Goal: Task Accomplishment & Management: Manage account settings

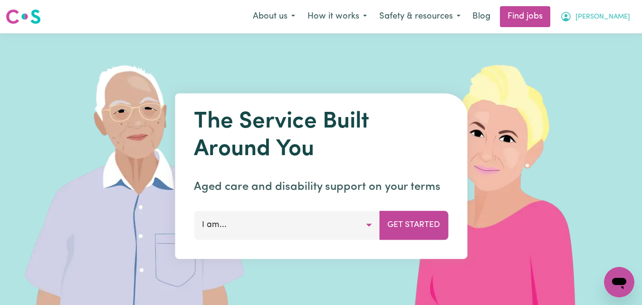
click at [603, 19] on span "[PERSON_NAME]" at bounding box center [602, 17] width 55 height 10
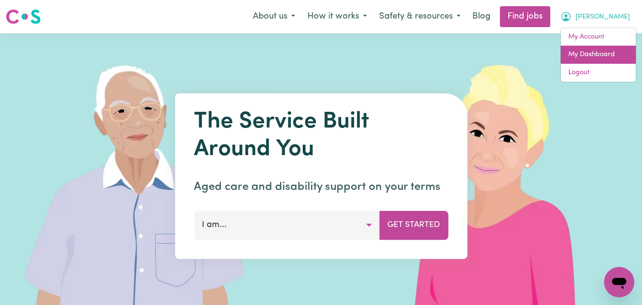
click at [589, 51] on link "My Dashboard" at bounding box center [598, 55] width 75 height 18
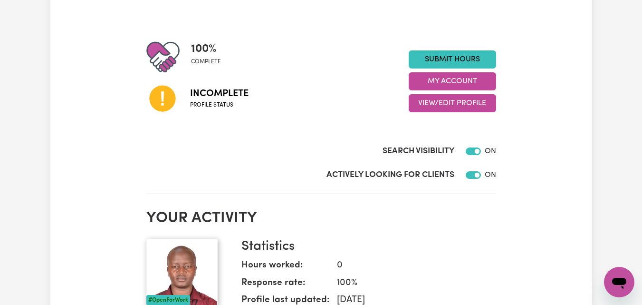
scroll to position [95, 0]
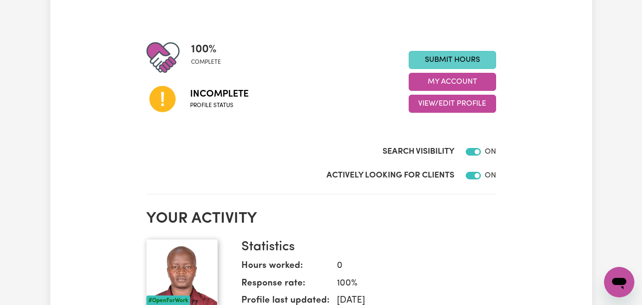
click at [463, 63] on link "Submit Hours" at bounding box center [452, 60] width 87 height 18
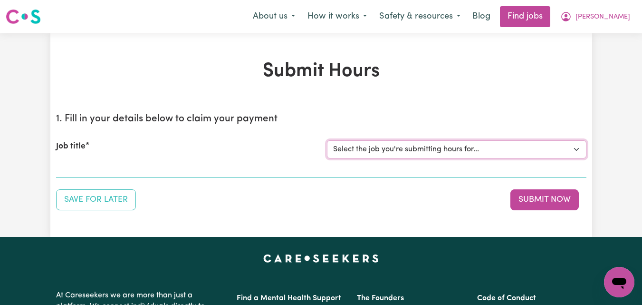
click at [466, 152] on select "Select the job you're submitting hours for..." at bounding box center [456, 149] width 259 height 18
click at [603, 18] on span "[PERSON_NAME]" at bounding box center [602, 17] width 55 height 10
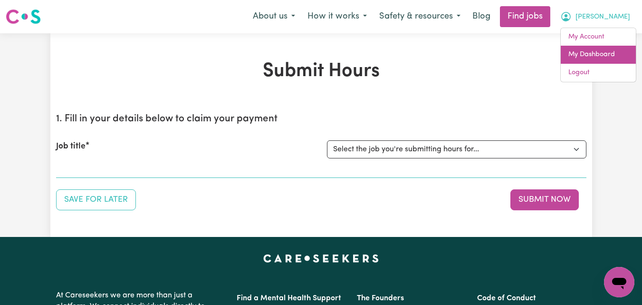
click at [592, 50] on link "My Dashboard" at bounding box center [598, 55] width 75 height 18
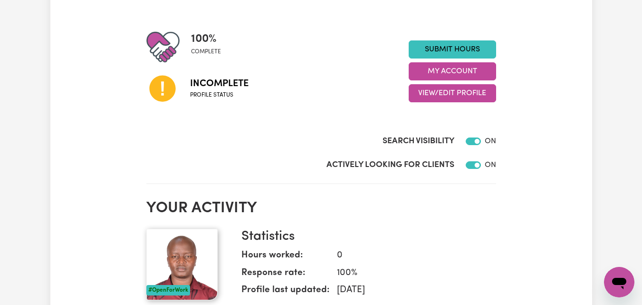
scroll to position [95, 0]
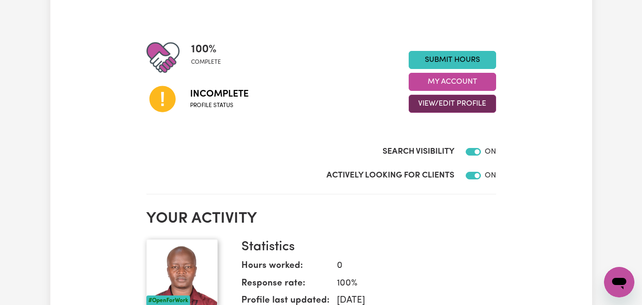
click at [466, 104] on button "View/Edit Profile" at bounding box center [452, 104] width 87 height 18
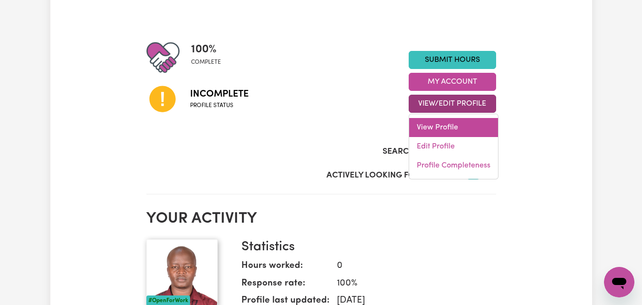
click at [449, 130] on link "View Profile" at bounding box center [453, 127] width 89 height 19
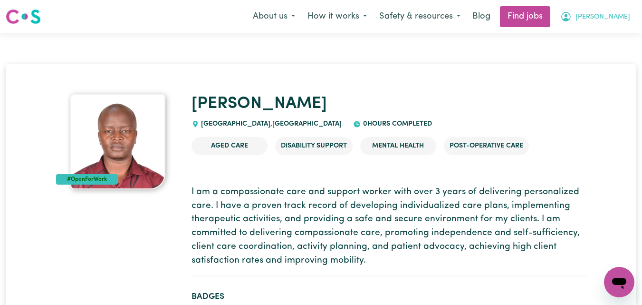
click at [608, 17] on span "[PERSON_NAME]" at bounding box center [602, 17] width 55 height 10
click at [591, 39] on link "My Account" at bounding box center [598, 37] width 75 height 18
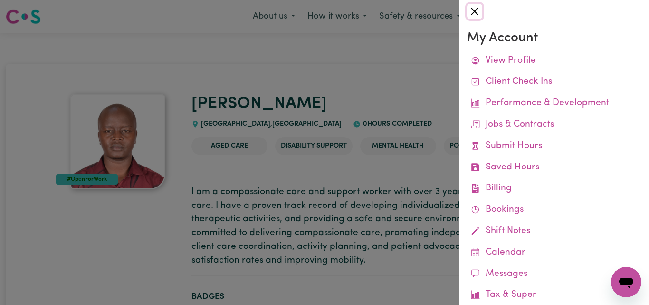
click at [473, 14] on button "Close" at bounding box center [474, 11] width 15 height 15
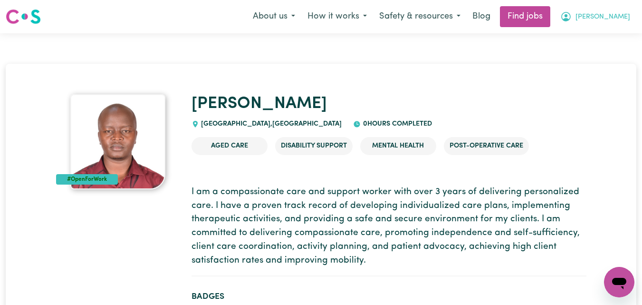
click at [619, 18] on span "[PERSON_NAME]" at bounding box center [602, 17] width 55 height 10
click at [603, 56] on link "My Dashboard" at bounding box center [598, 55] width 75 height 18
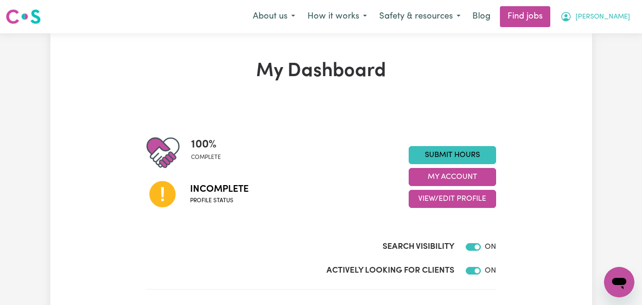
click at [606, 16] on span "[PERSON_NAME]" at bounding box center [602, 17] width 55 height 10
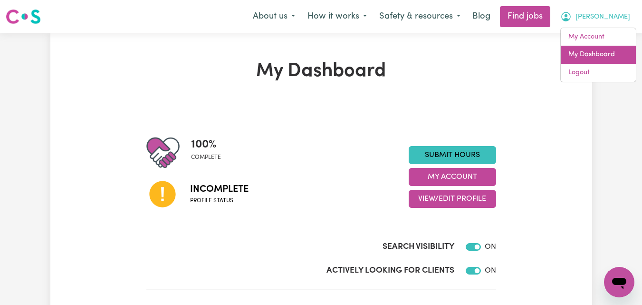
click at [596, 53] on link "My Dashboard" at bounding box center [598, 55] width 75 height 18
click at [594, 57] on link "My Dashboard" at bounding box center [598, 55] width 75 height 18
click at [165, 199] on icon at bounding box center [162, 194] width 26 height 26
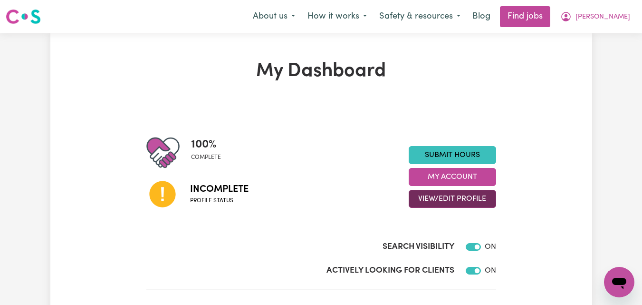
click at [436, 198] on button "View/Edit Profile" at bounding box center [452, 199] width 87 height 18
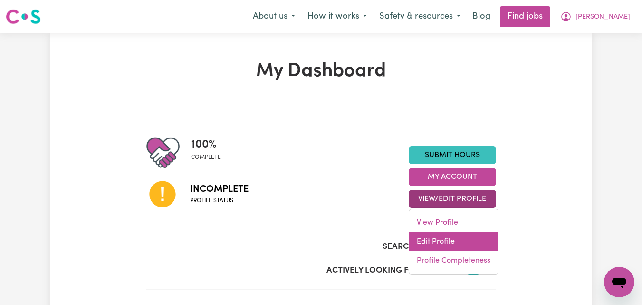
click at [440, 242] on link "Edit Profile" at bounding box center [453, 241] width 89 height 19
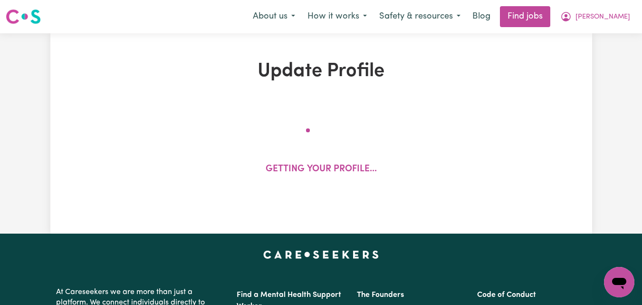
select select "[DEMOGRAPHIC_DATA]"
select select "Student Visa"
select select "Studying a healthcare related degree or qualification"
select select "40"
select select "55"
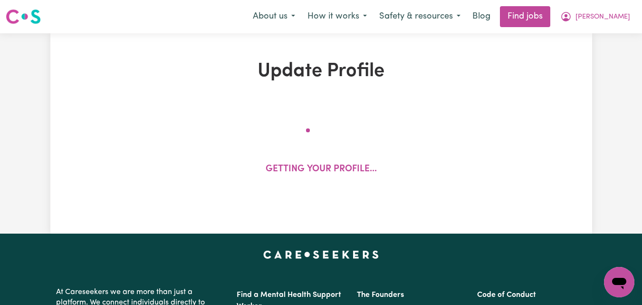
select select "55"
select select "60"
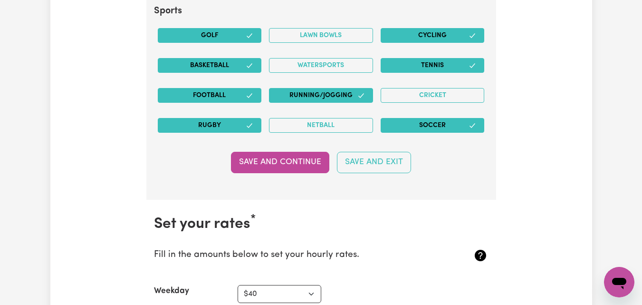
scroll to position [2185, 0]
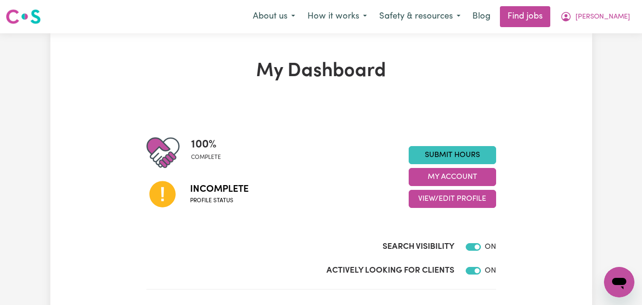
click at [165, 199] on icon at bounding box center [162, 194] width 26 height 26
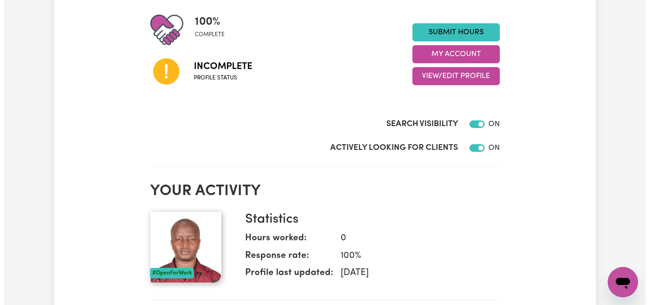
scroll to position [95, 0]
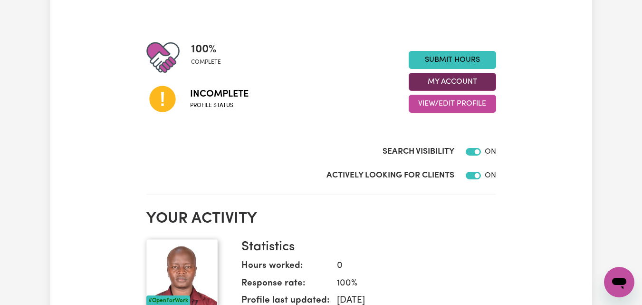
click at [458, 82] on button "My Account" at bounding box center [452, 82] width 87 height 18
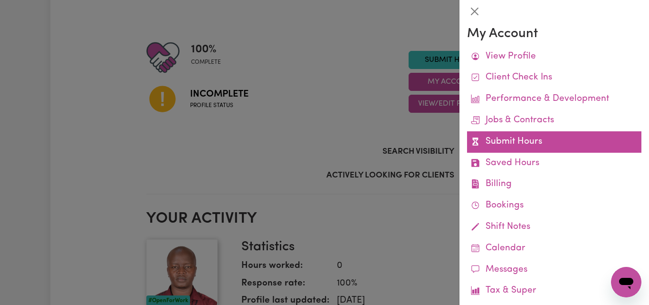
scroll to position [0, 0]
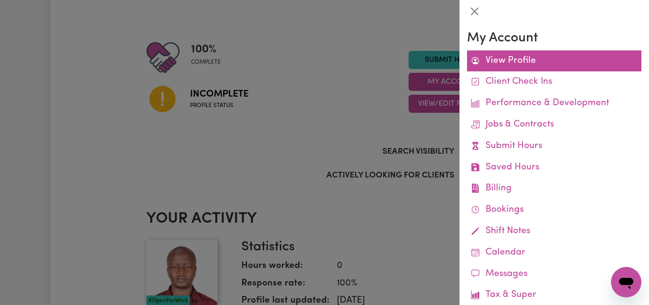
click at [522, 66] on link "View Profile" at bounding box center [554, 60] width 174 height 21
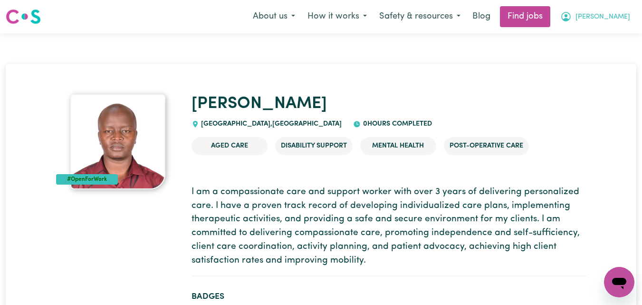
click at [612, 19] on span "[PERSON_NAME]" at bounding box center [602, 17] width 55 height 10
click at [600, 55] on link "My Dashboard" at bounding box center [598, 55] width 75 height 18
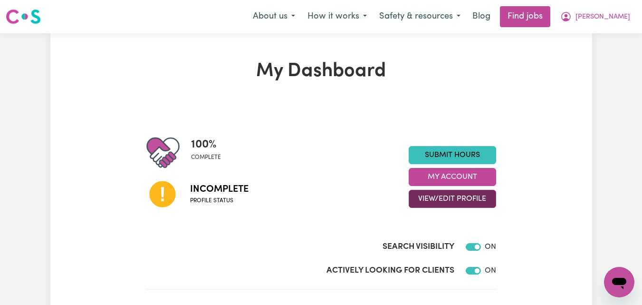
click at [468, 200] on button "View/Edit Profile" at bounding box center [452, 199] width 87 height 18
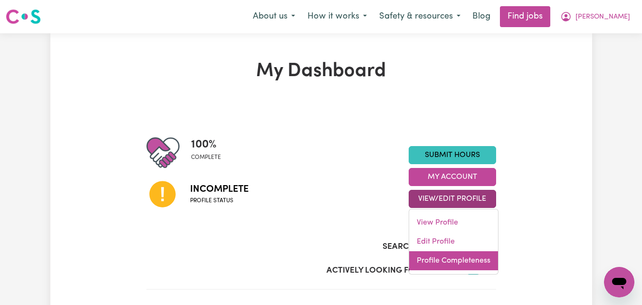
click at [460, 260] on link "Profile Completeness" at bounding box center [453, 260] width 89 height 19
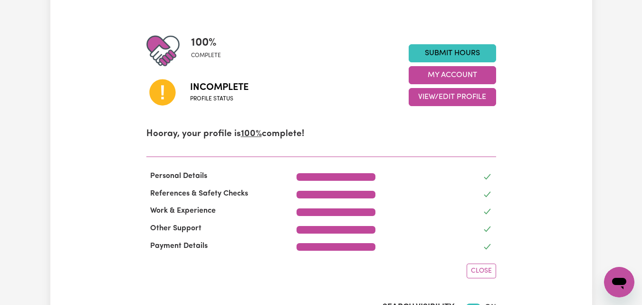
scroll to position [95, 0]
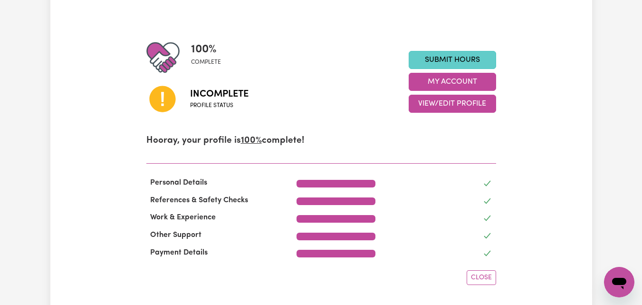
click at [437, 59] on link "Submit Hours" at bounding box center [452, 60] width 87 height 18
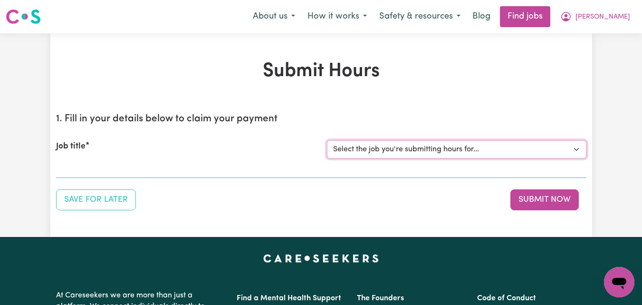
click at [441, 142] on select "Select the job you're submitting hours for..." at bounding box center [456, 149] width 259 height 18
click at [450, 152] on select "Select the job you're submitting hours for..." at bounding box center [456, 149] width 259 height 18
click at [488, 145] on select "Select the job you're submitting hours for..." at bounding box center [456, 149] width 259 height 18
click at [519, 196] on button "Submit Now" at bounding box center [544, 199] width 68 height 21
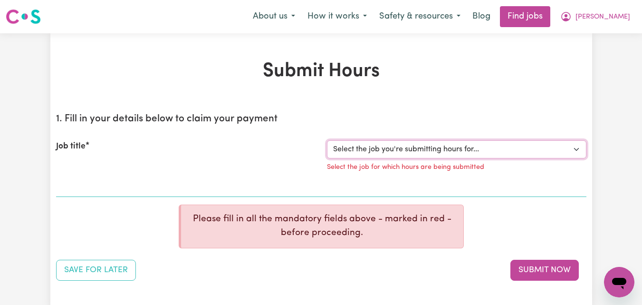
click at [477, 150] on select "Select the job you're submitting hours for..." at bounding box center [456, 149] width 259 height 18
click at [624, 21] on span "[PERSON_NAME]" at bounding box center [602, 17] width 55 height 10
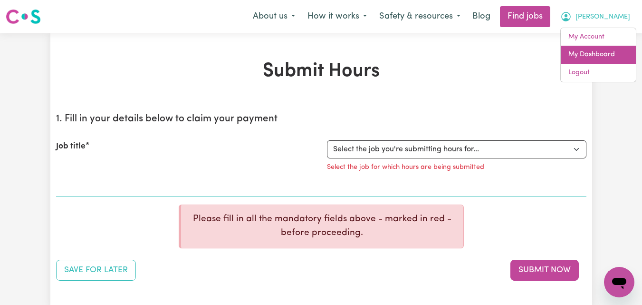
click at [601, 61] on link "My Dashboard" at bounding box center [598, 55] width 75 height 18
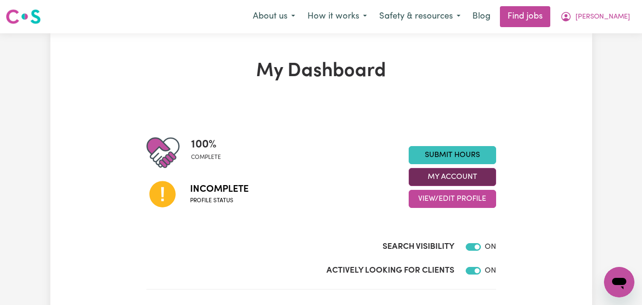
click at [444, 179] on button "My Account" at bounding box center [452, 177] width 87 height 18
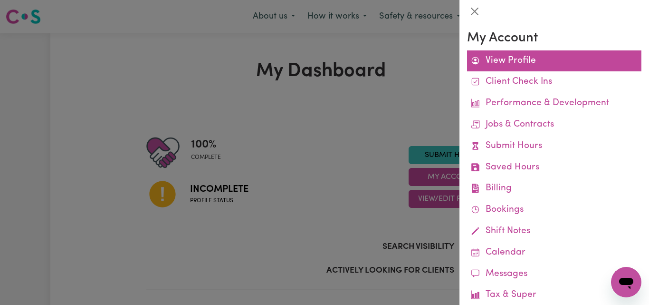
click at [530, 70] on link "View Profile" at bounding box center [554, 60] width 174 height 21
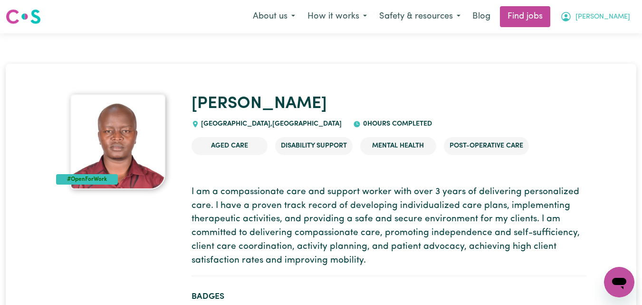
click at [612, 20] on span "[PERSON_NAME]" at bounding box center [602, 17] width 55 height 10
click at [597, 59] on link "My Dashboard" at bounding box center [598, 55] width 75 height 18
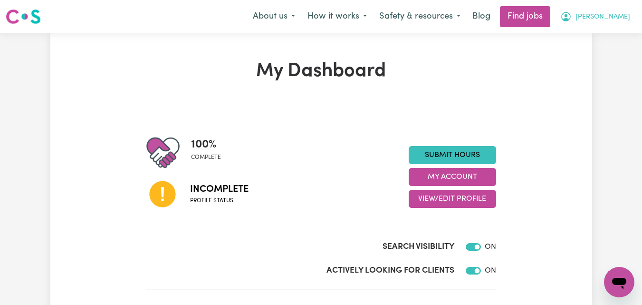
click at [602, 19] on span "[PERSON_NAME]" at bounding box center [602, 17] width 55 height 10
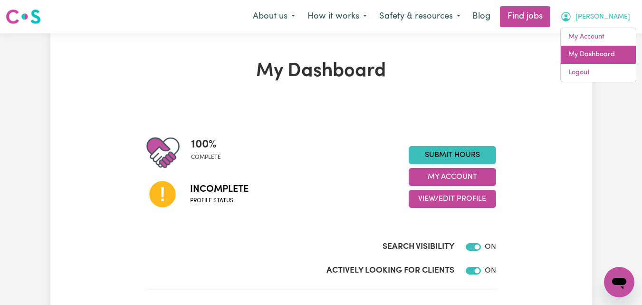
click at [589, 56] on link "My Dashboard" at bounding box center [598, 55] width 75 height 18
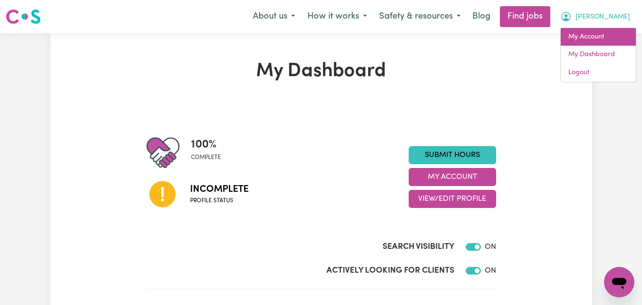
click at [586, 39] on link "My Account" at bounding box center [598, 37] width 75 height 18
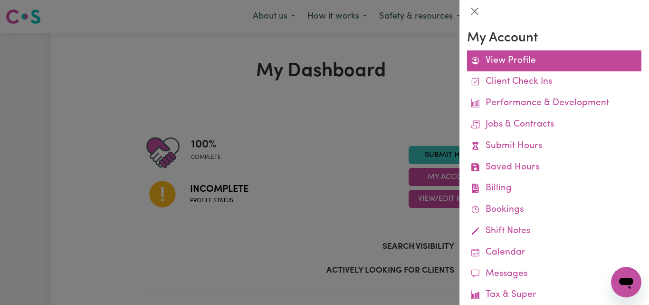
click at [498, 57] on link "View Profile" at bounding box center [554, 60] width 174 height 21
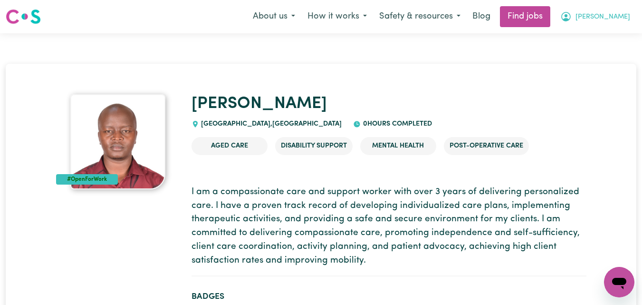
click at [597, 17] on button "[PERSON_NAME]" at bounding box center [595, 17] width 82 height 20
click at [593, 53] on link "My Dashboard" at bounding box center [598, 55] width 75 height 18
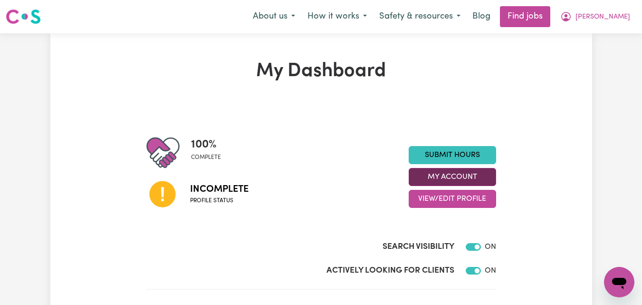
click at [458, 180] on button "My Account" at bounding box center [452, 177] width 87 height 18
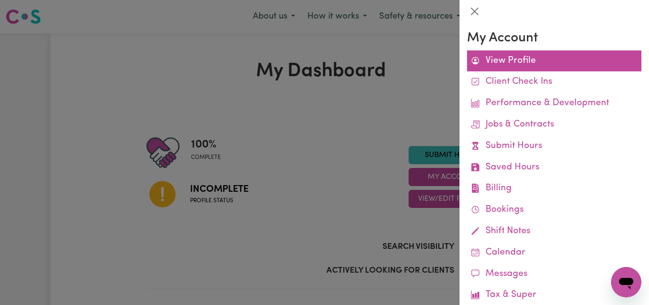
click at [518, 62] on link "View Profile" at bounding box center [554, 60] width 174 height 21
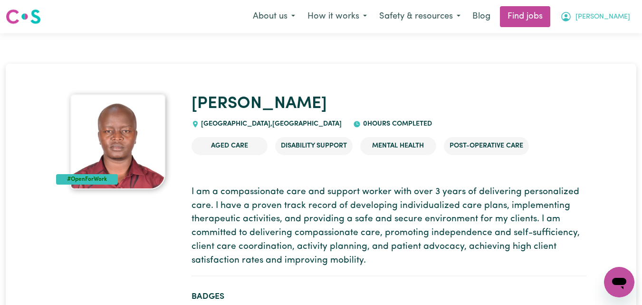
click at [628, 18] on span "[PERSON_NAME]" at bounding box center [602, 17] width 55 height 10
click at [608, 55] on link "My Dashboard" at bounding box center [598, 55] width 75 height 18
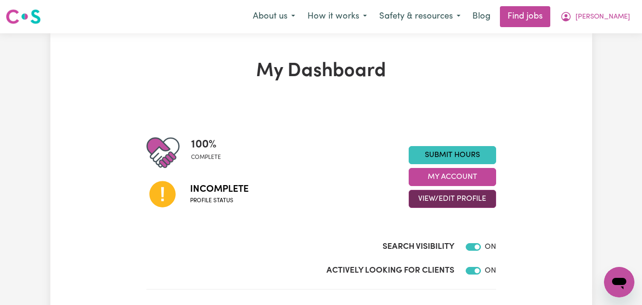
click at [458, 201] on button "View/Edit Profile" at bounding box center [452, 199] width 87 height 18
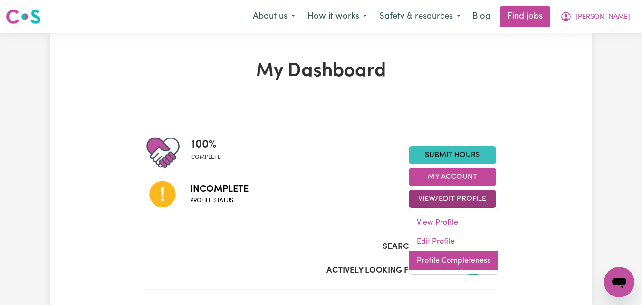
click at [445, 258] on link "Profile Completeness" at bounding box center [453, 260] width 89 height 19
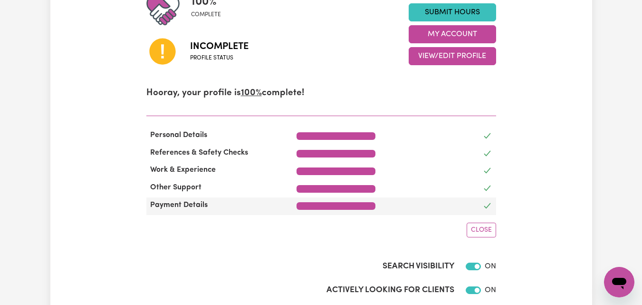
scroll to position [190, 0]
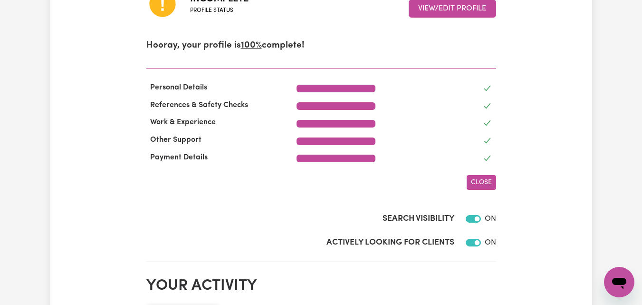
click at [490, 183] on span "Close" at bounding box center [481, 182] width 21 height 7
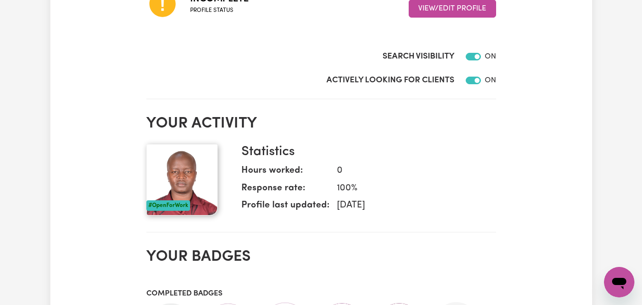
scroll to position [95, 0]
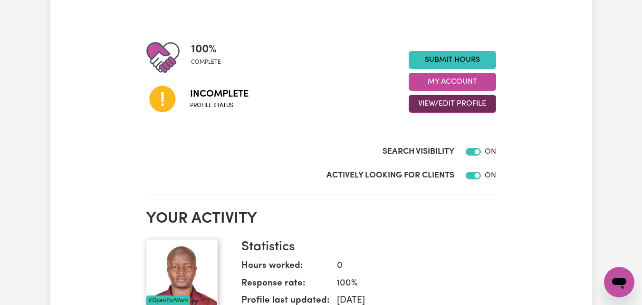
click at [474, 103] on button "View/Edit Profile" at bounding box center [452, 104] width 87 height 18
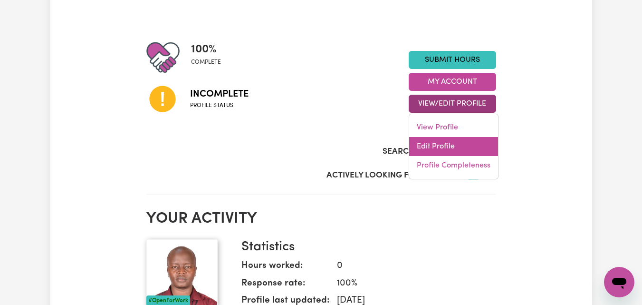
click at [450, 144] on link "Edit Profile" at bounding box center [453, 146] width 89 height 19
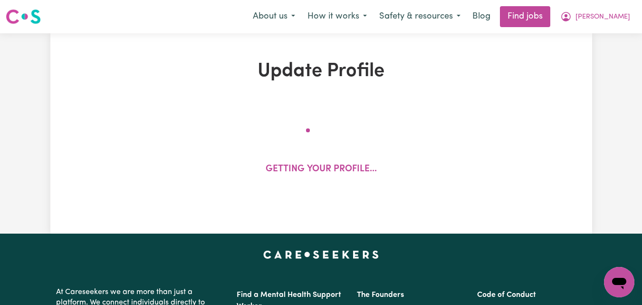
select select "[DEMOGRAPHIC_DATA]"
select select "Student Visa"
select select "Studying a healthcare related degree or qualification"
select select "40"
select select "55"
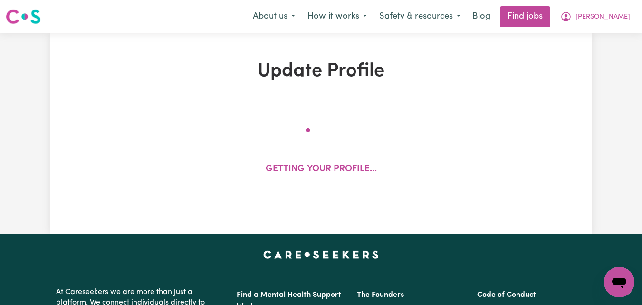
select select "55"
select select "60"
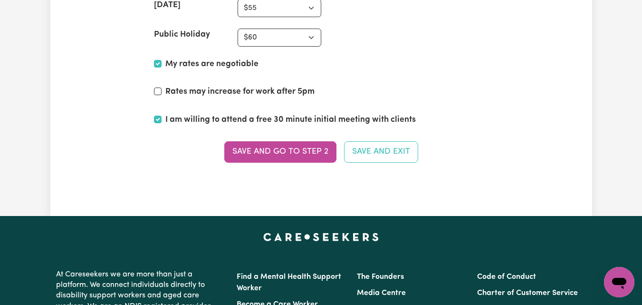
scroll to position [2519, 0]
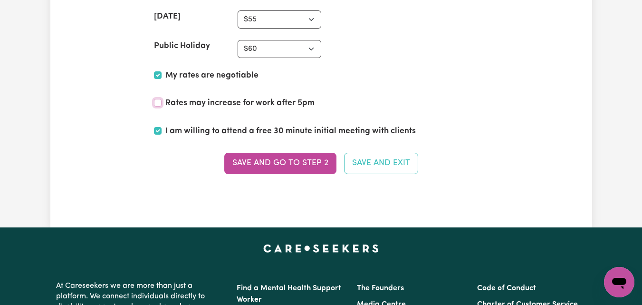
click at [161, 101] on input "Rates may increase for work after 5pm" at bounding box center [158, 103] width 8 height 8
checkbox input "true"
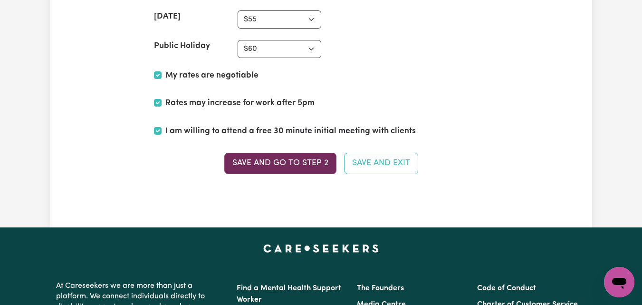
click at [265, 158] on button "Save and go to Step 2" at bounding box center [280, 163] width 112 height 21
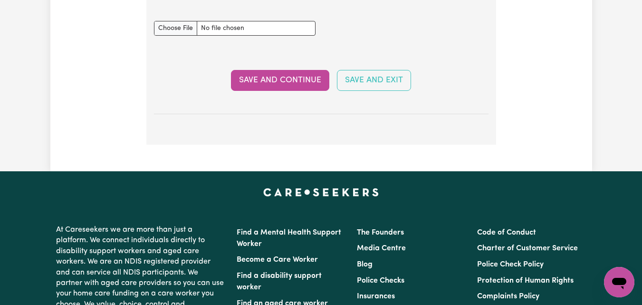
scroll to position [1948, 0]
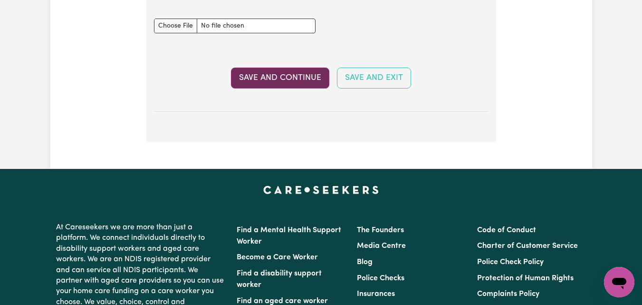
click at [310, 81] on button "Save and Continue" at bounding box center [280, 77] width 98 height 21
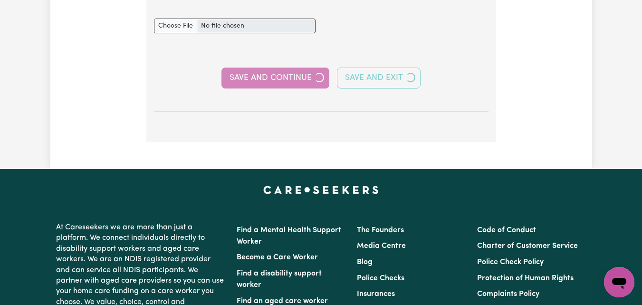
select select "2024"
select select "2023"
select select "2024"
select select "2022"
select select "2023"
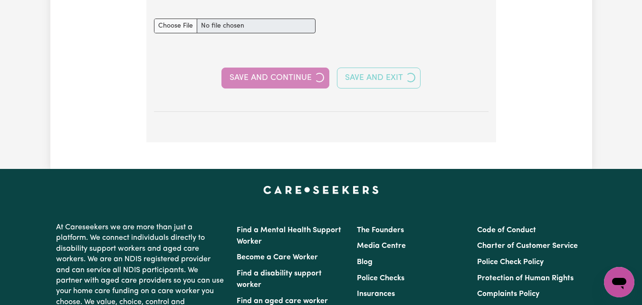
select select "Certificate III (Individual Support)"
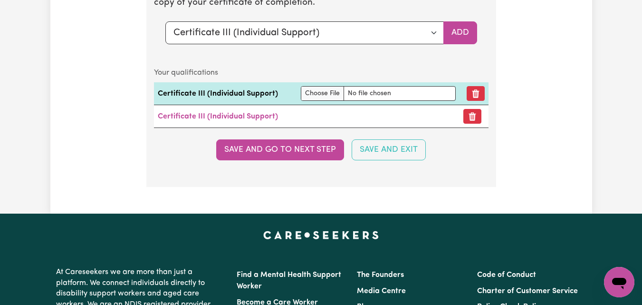
scroll to position [2946, 0]
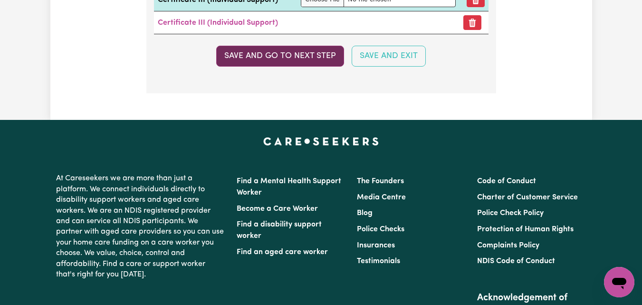
click at [309, 67] on button "Save and go to next step" at bounding box center [280, 56] width 128 height 21
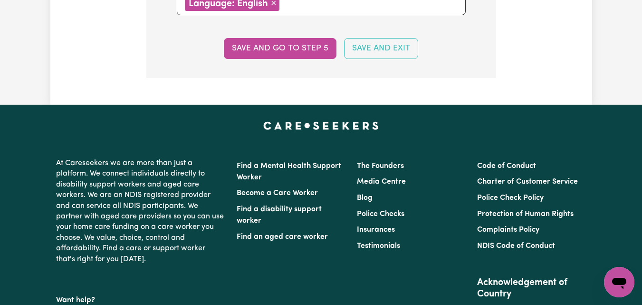
scroll to position [998, 0]
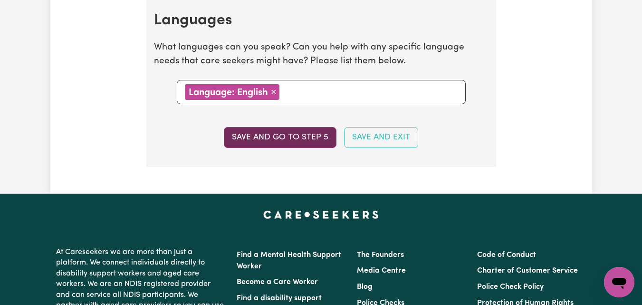
click at [302, 140] on button "Save and go to step 5" at bounding box center [280, 137] width 113 height 21
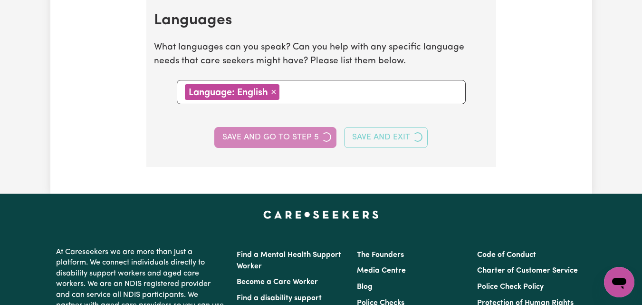
select select "I am providing services by being employed by an organisation"
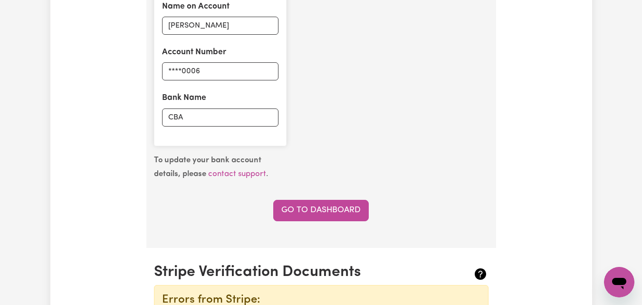
scroll to position [713, 0]
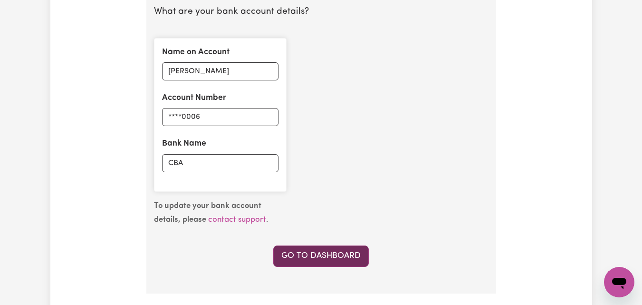
click at [335, 256] on link "Go to Dashboard" at bounding box center [321, 255] width 96 height 21
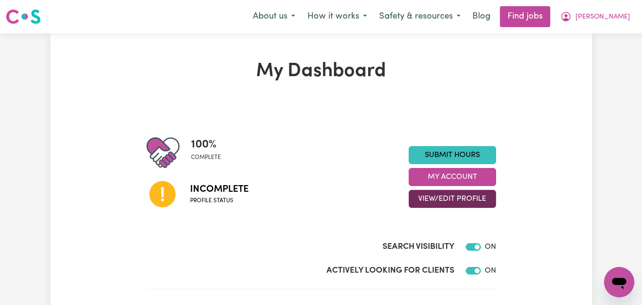
click at [450, 193] on button "View/Edit Profile" at bounding box center [452, 199] width 87 height 18
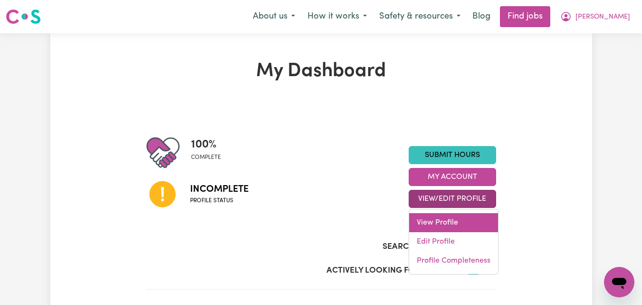
click at [447, 225] on link "View Profile" at bounding box center [453, 222] width 89 height 19
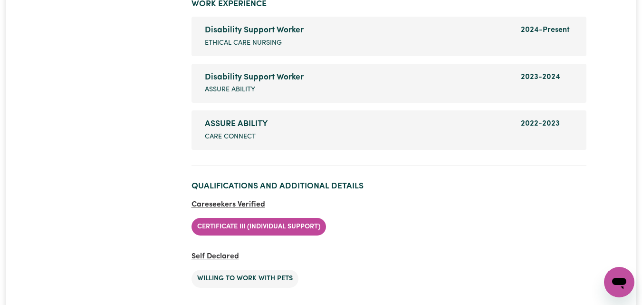
scroll to position [1426, 0]
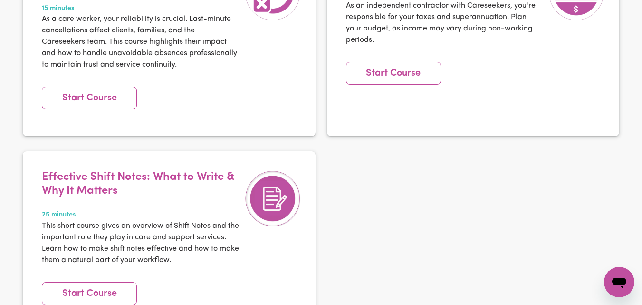
scroll to position [1948, 0]
